Goal: Information Seeking & Learning: Learn about a topic

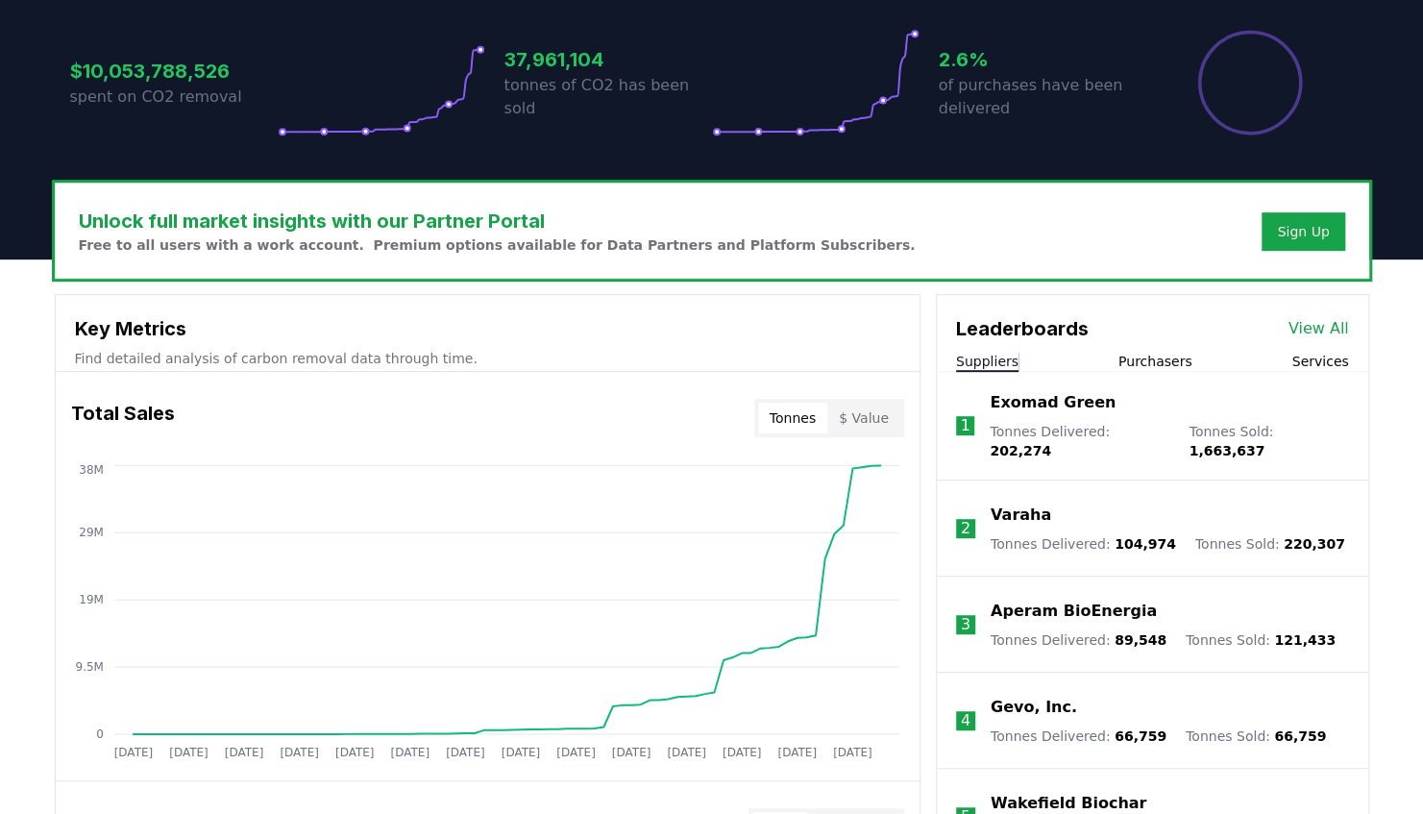
scroll to position [397, 0]
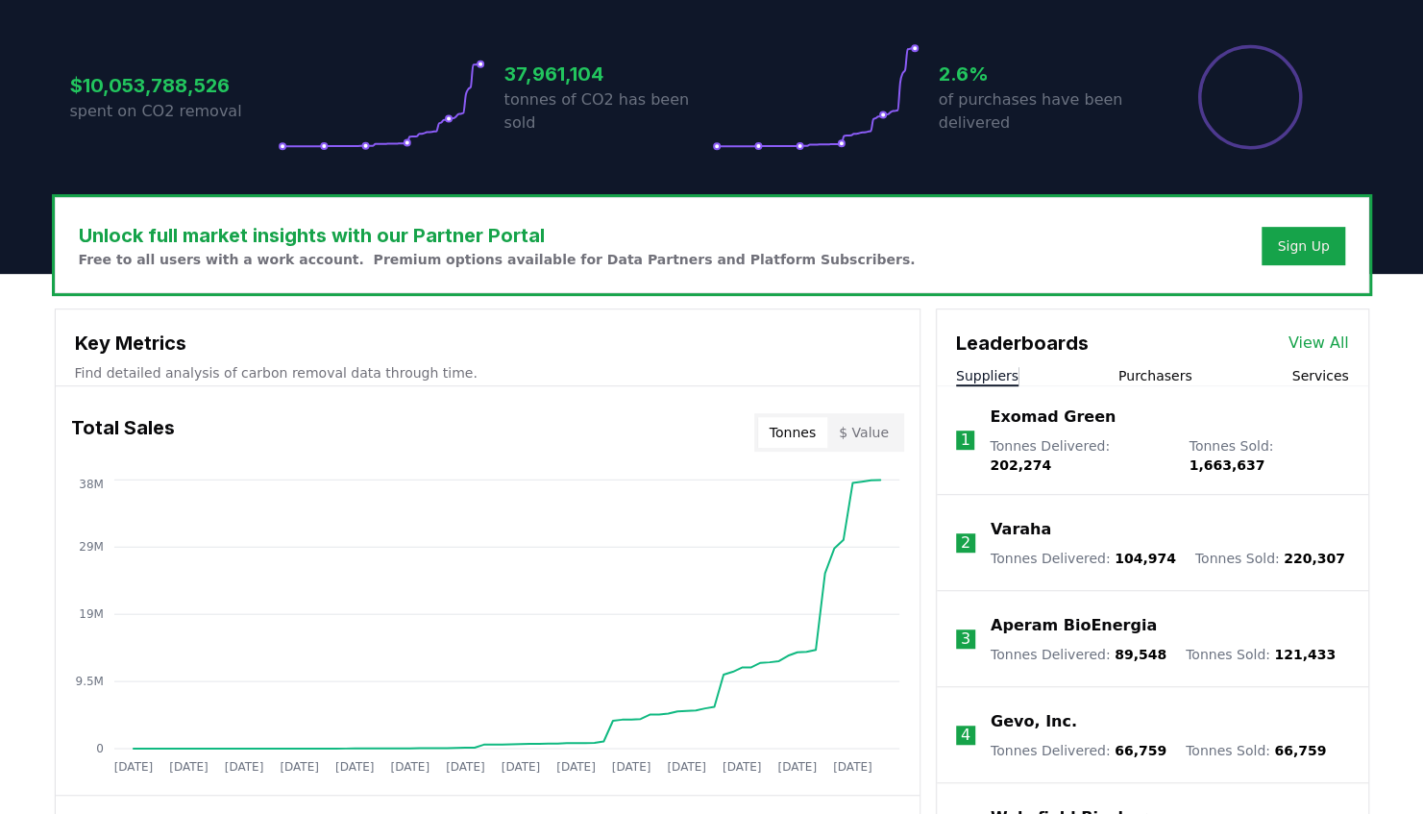
click at [1130, 366] on button "Purchasers" at bounding box center [1156, 375] width 74 height 19
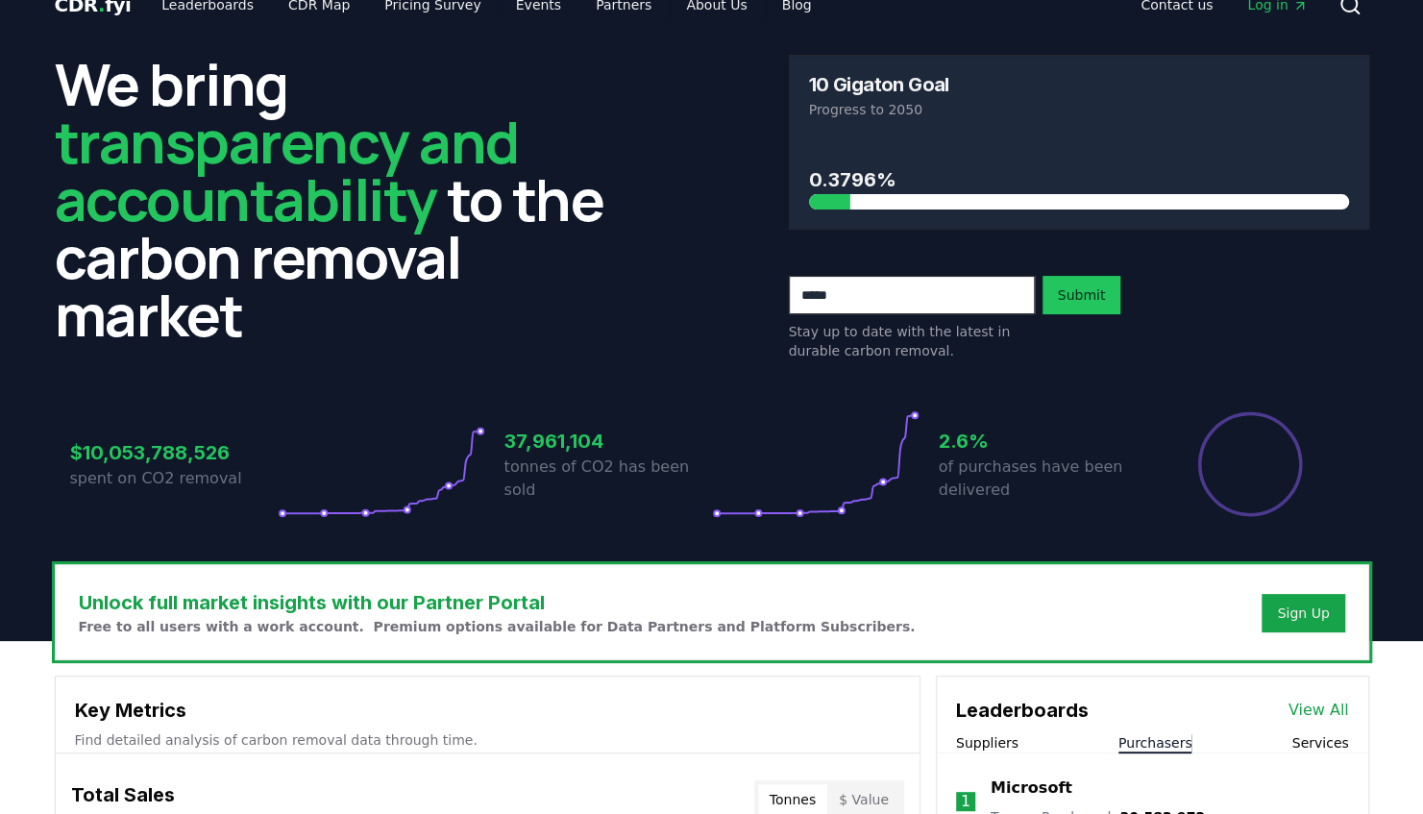
scroll to position [0, 0]
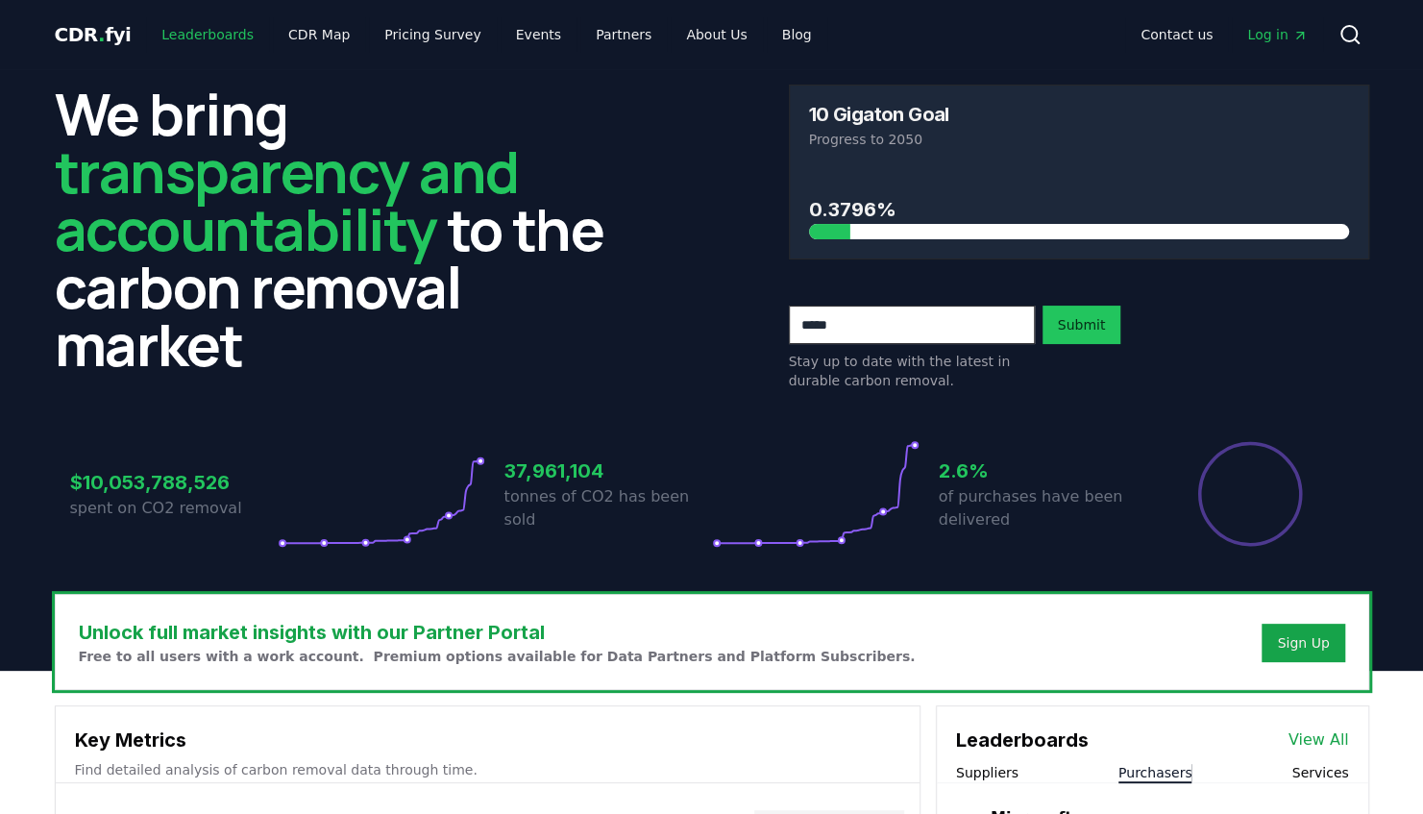
click at [206, 31] on link "Leaderboards" at bounding box center [207, 34] width 123 height 35
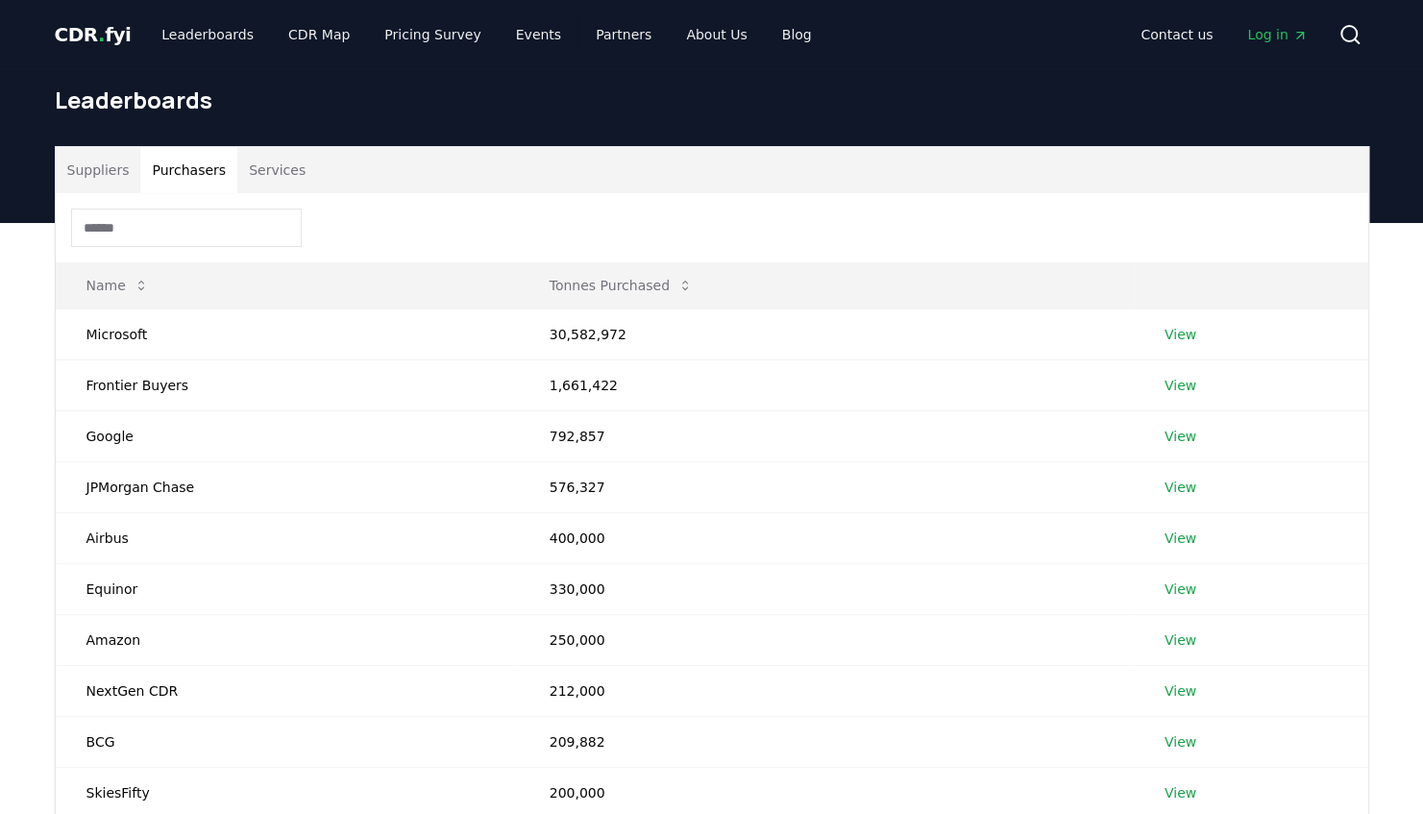
click at [193, 173] on button "Purchasers" at bounding box center [188, 170] width 97 height 46
click at [1176, 334] on link "View" at bounding box center [1181, 334] width 32 height 19
click at [189, 167] on button "Purchasers" at bounding box center [188, 170] width 97 height 46
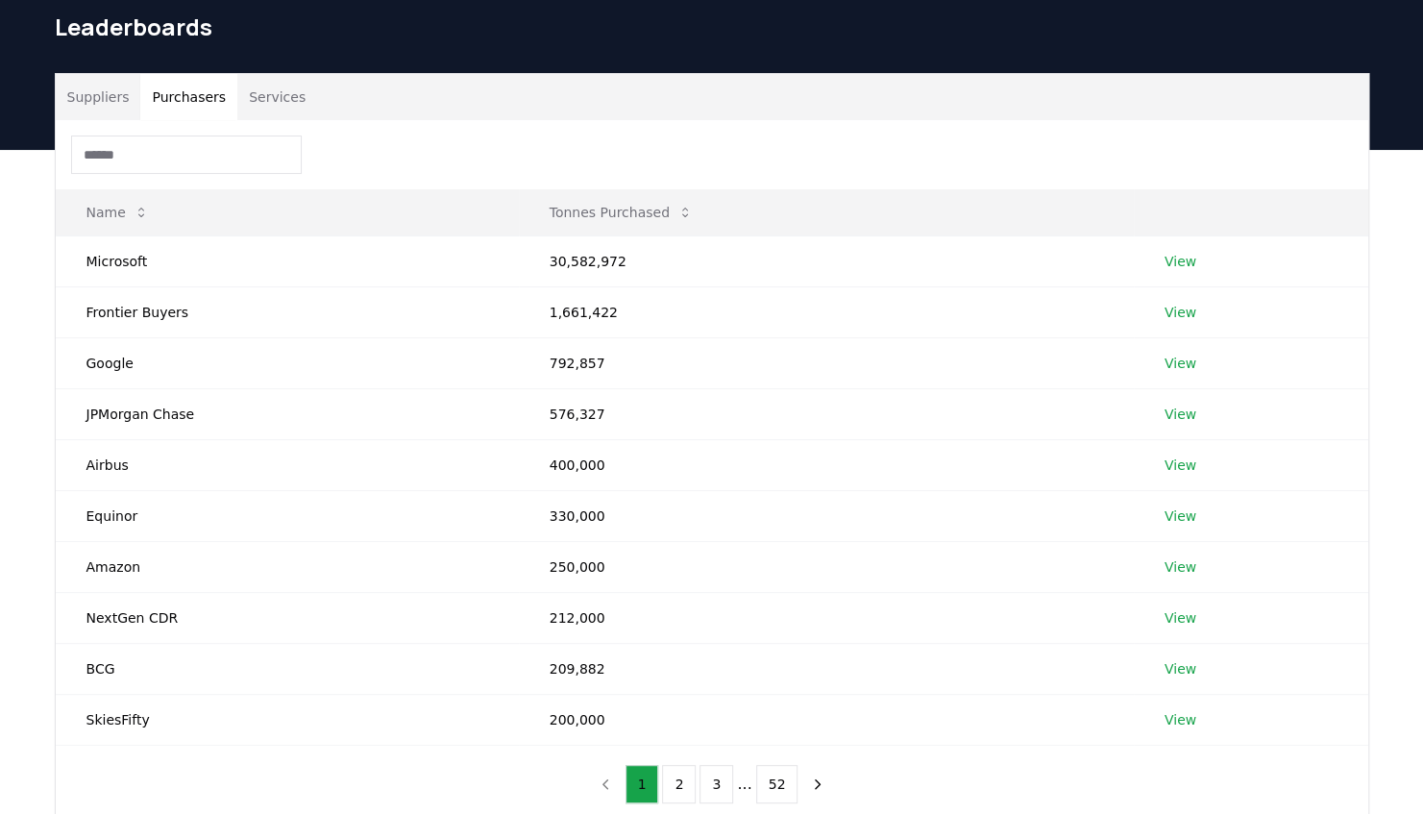
scroll to position [71, 0]
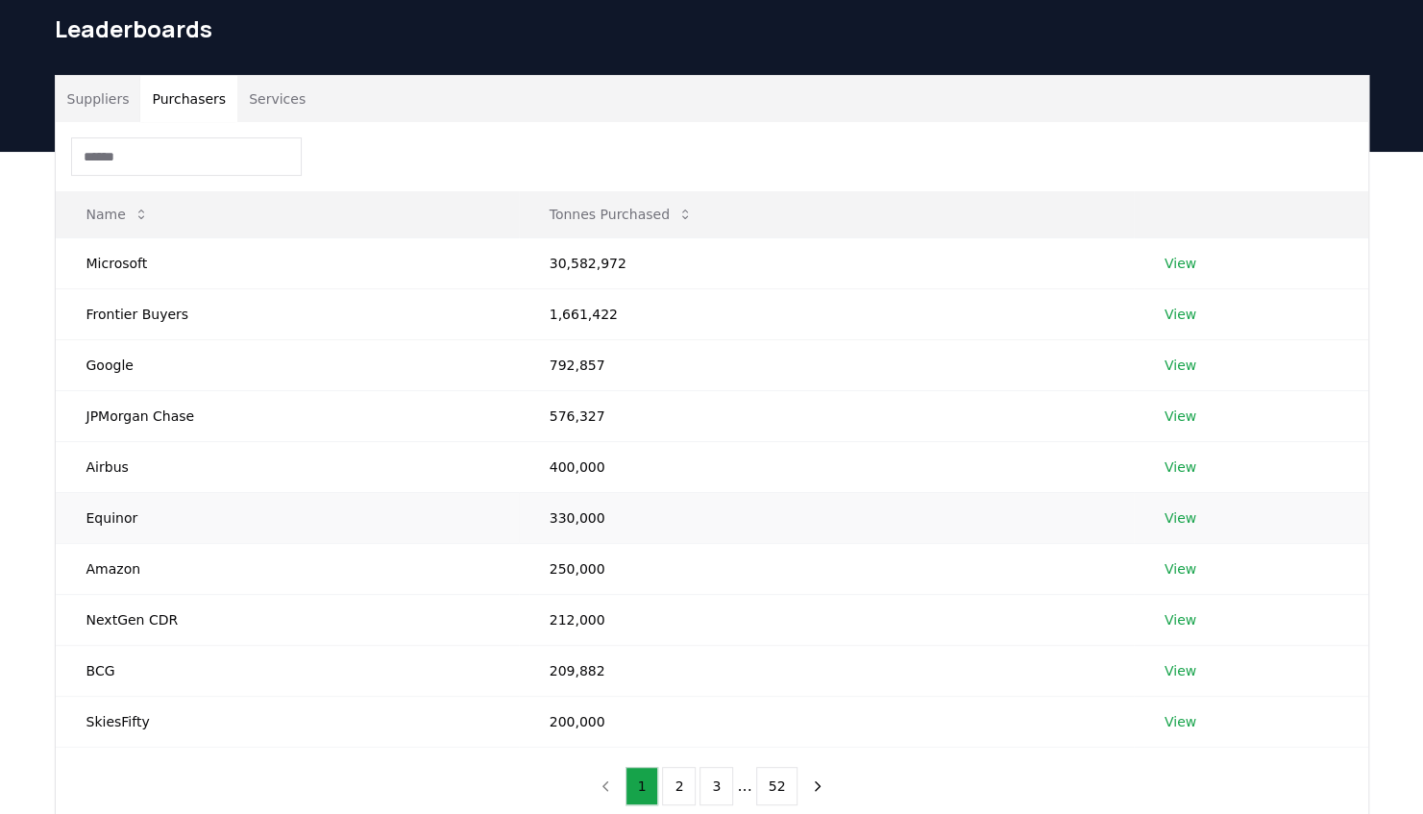
click at [1162, 513] on td "View" at bounding box center [1251, 517] width 235 height 51
click at [1179, 515] on link "View" at bounding box center [1181, 517] width 32 height 19
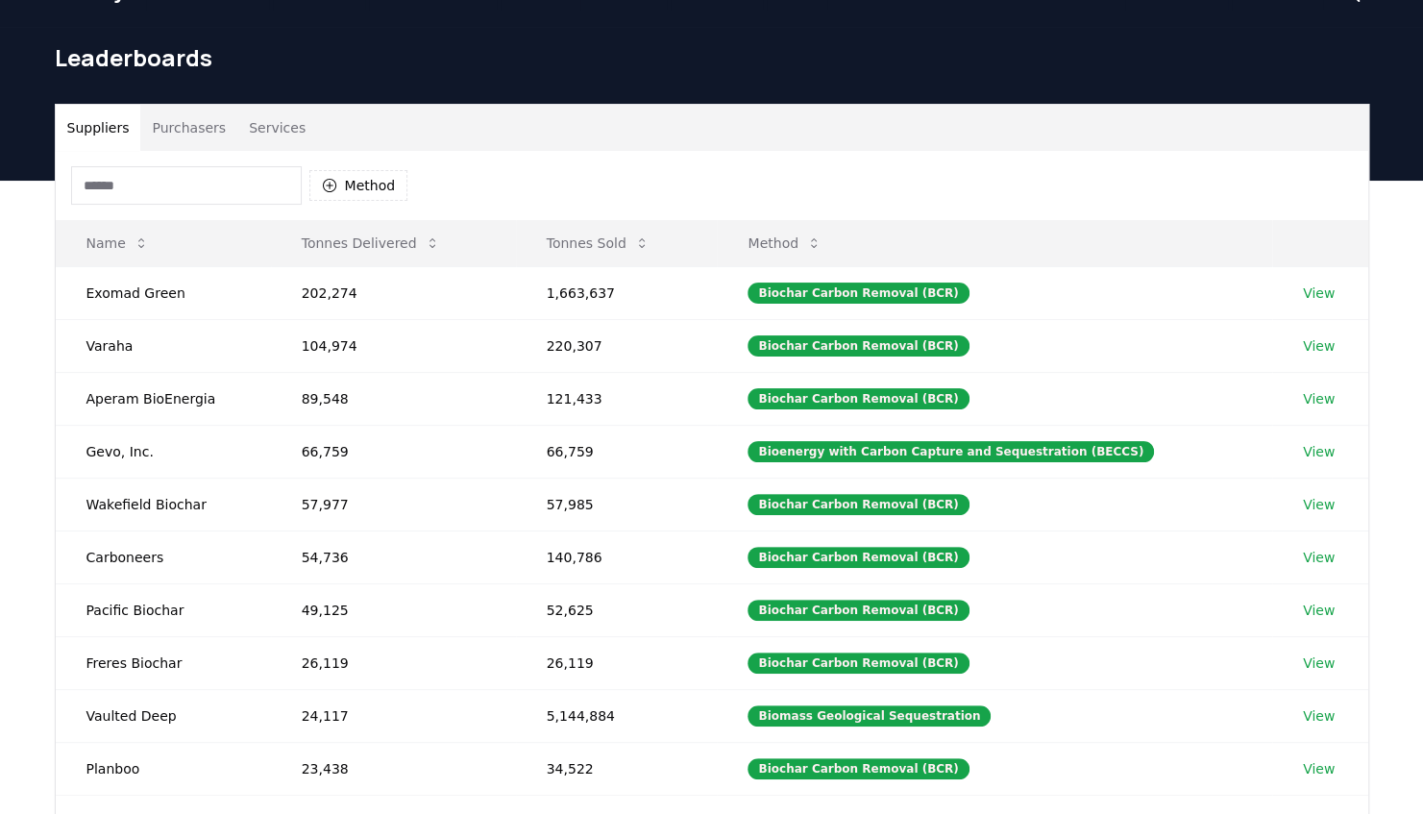
scroll to position [37, 0]
